Goal: Task Accomplishment & Management: Use online tool/utility

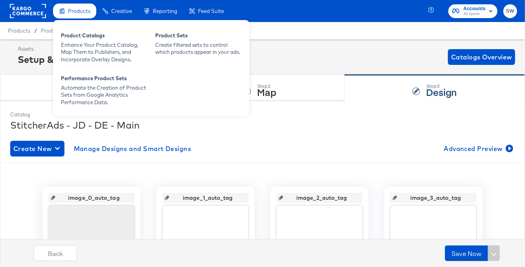
click at [74, 13] on span "Products" at bounding box center [79, 11] width 22 height 6
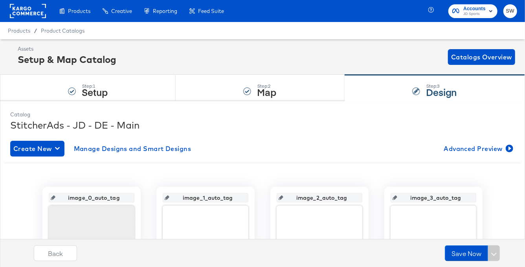
click at [0, 0] on div "Enhance Your Product Catalog, Map Them to Publishers, and Incorporate Overlay D…" at bounding box center [0, 0] width 0 height 0
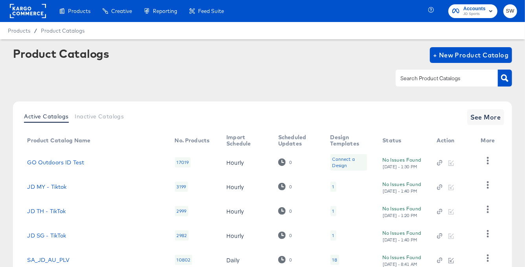
click at [434, 81] on input "text" at bounding box center [441, 78] width 84 height 9
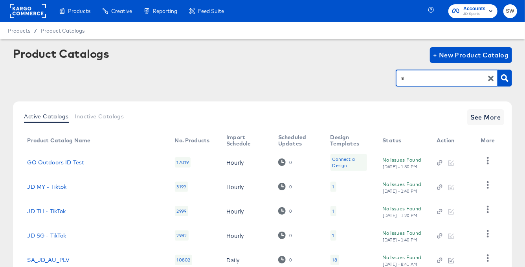
type input "nl"
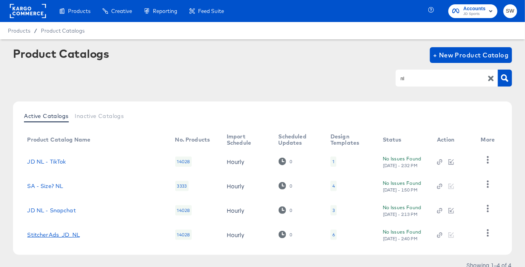
click at [70, 233] on link "StitcherAds_JD_NL" at bounding box center [53, 235] width 53 height 6
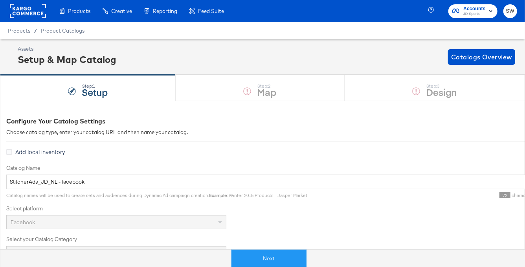
scroll to position [4, 0]
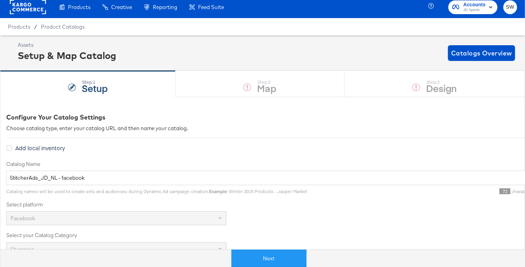
click at [34, 9] on rect at bounding box center [28, 7] width 36 height 14
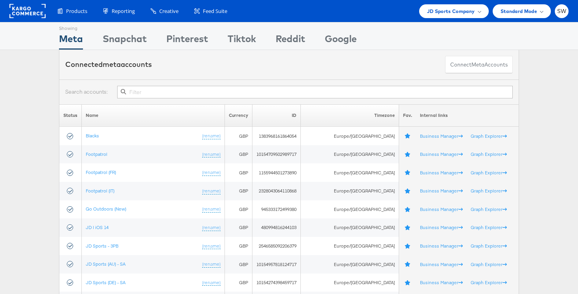
click at [154, 90] on input "text" at bounding box center [315, 92] width 396 height 13
click at [166, 91] on input "text" at bounding box center [315, 92] width 396 height 13
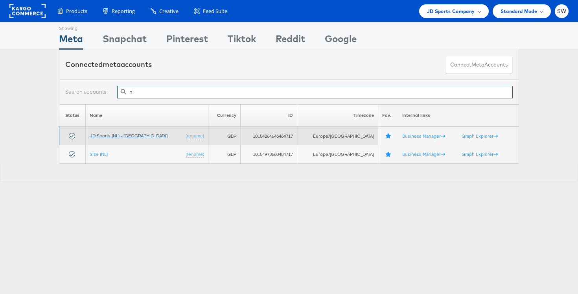
type input "nl"
click at [114, 137] on link "JD Sports (NL) - [GEOGRAPHIC_DATA]" at bounding box center [129, 136] width 78 height 6
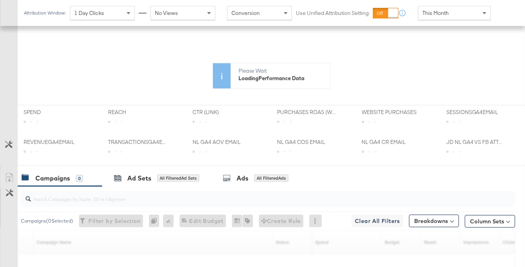
scroll to position [327, 0]
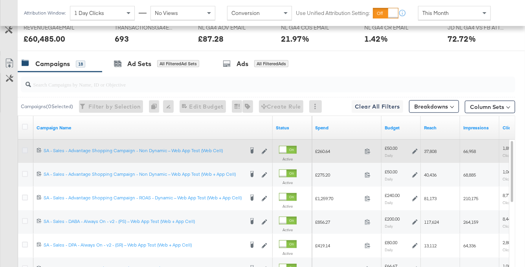
click at [26, 148] on icon at bounding box center [25, 150] width 6 height 6
click at [0, 0] on input "checkbox" at bounding box center [0, 0] width 0 height 0
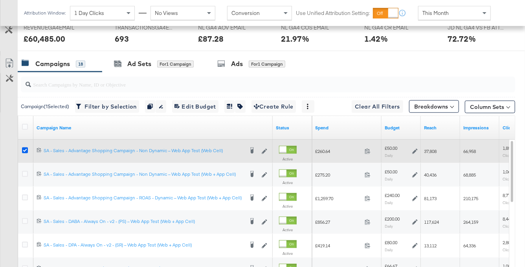
click at [26, 148] on icon at bounding box center [25, 150] width 6 height 6
click at [0, 0] on input "checkbox" at bounding box center [0, 0] width 0 height 0
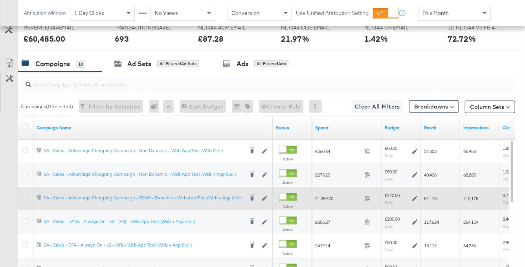
click at [22, 195] on icon at bounding box center [25, 198] width 6 height 6
click at [0, 0] on input "checkbox" at bounding box center [0, 0] width 0 height 0
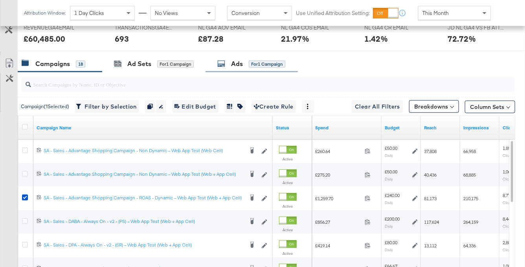
click at [242, 60] on div "Ads" at bounding box center [237, 63] width 12 height 9
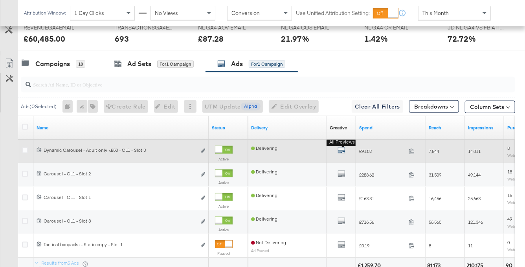
click at [341, 151] on icon "default" at bounding box center [342, 150] width 8 height 8
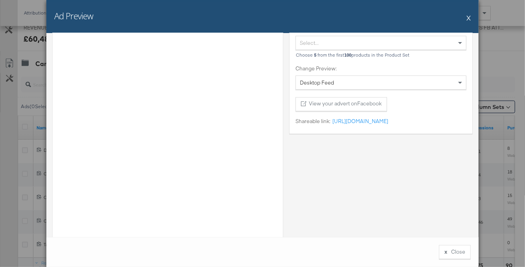
scroll to position [33, 0]
click at [349, 118] on link "https://fb.me/1UOxcYa11njL6KW" at bounding box center [360, 119] width 58 height 7
click at [468, 16] on button "X" at bounding box center [469, 18] width 4 height 16
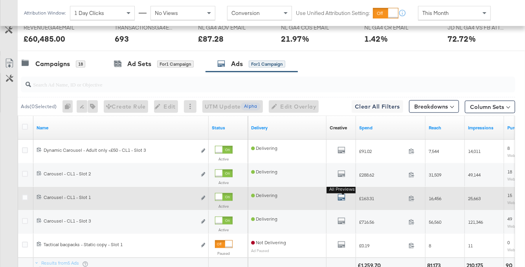
click at [340, 196] on icon "default" at bounding box center [342, 197] width 8 height 8
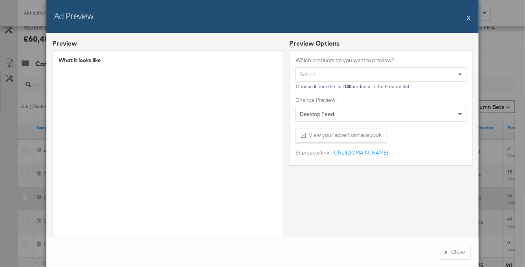
scroll to position [402, 0]
click at [469, 15] on button "X" at bounding box center [469, 18] width 4 height 16
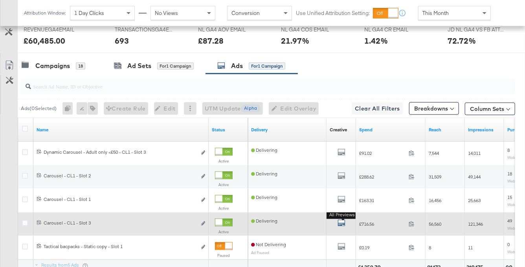
click at [344, 221] on icon "default" at bounding box center [342, 223] width 8 height 8
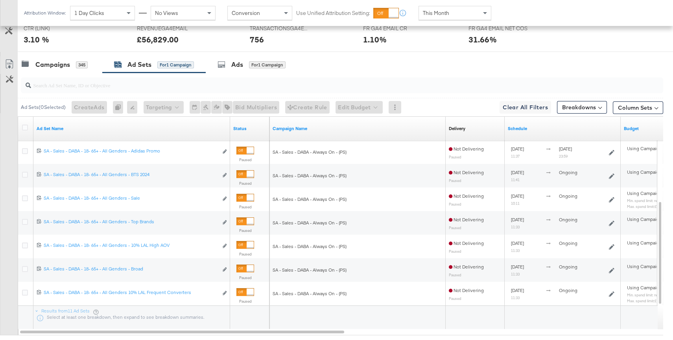
scroll to position [377, 0]
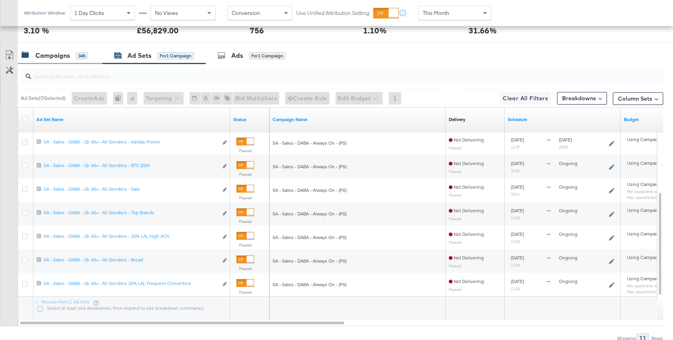
click at [59, 57] on div "Campaigns" at bounding box center [52, 55] width 35 height 9
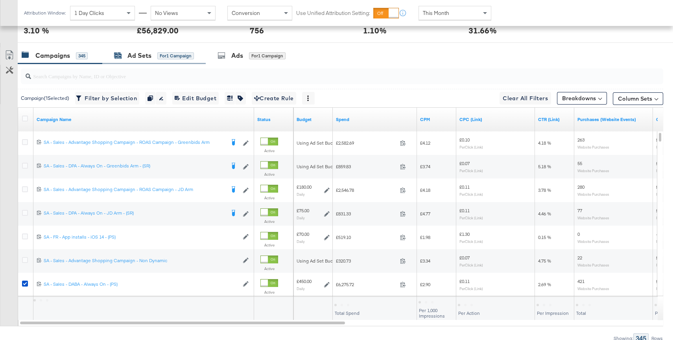
click at [148, 54] on div "Ad Sets" at bounding box center [139, 55] width 24 height 9
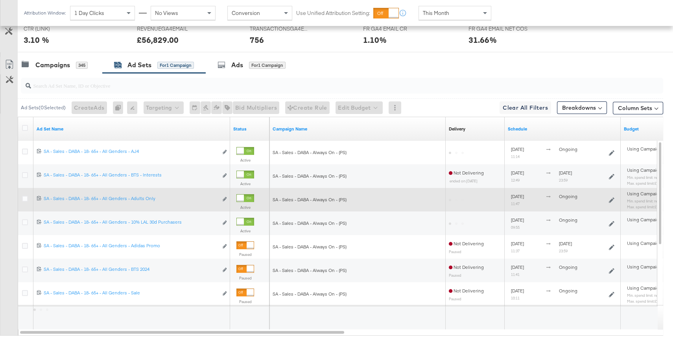
scroll to position [367, 0]
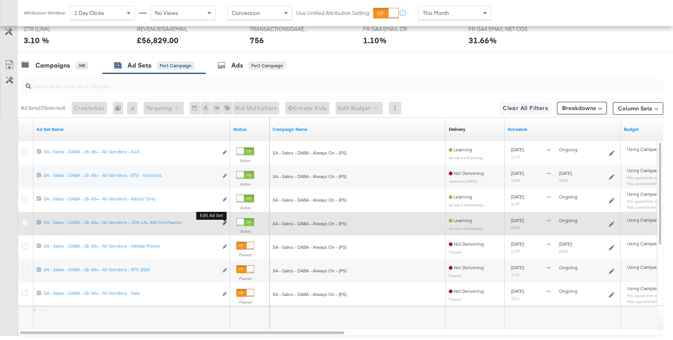
click at [223, 223] on icon "link" at bounding box center [225, 223] width 4 height 4
